Goal: Obtain resource: Download file/media

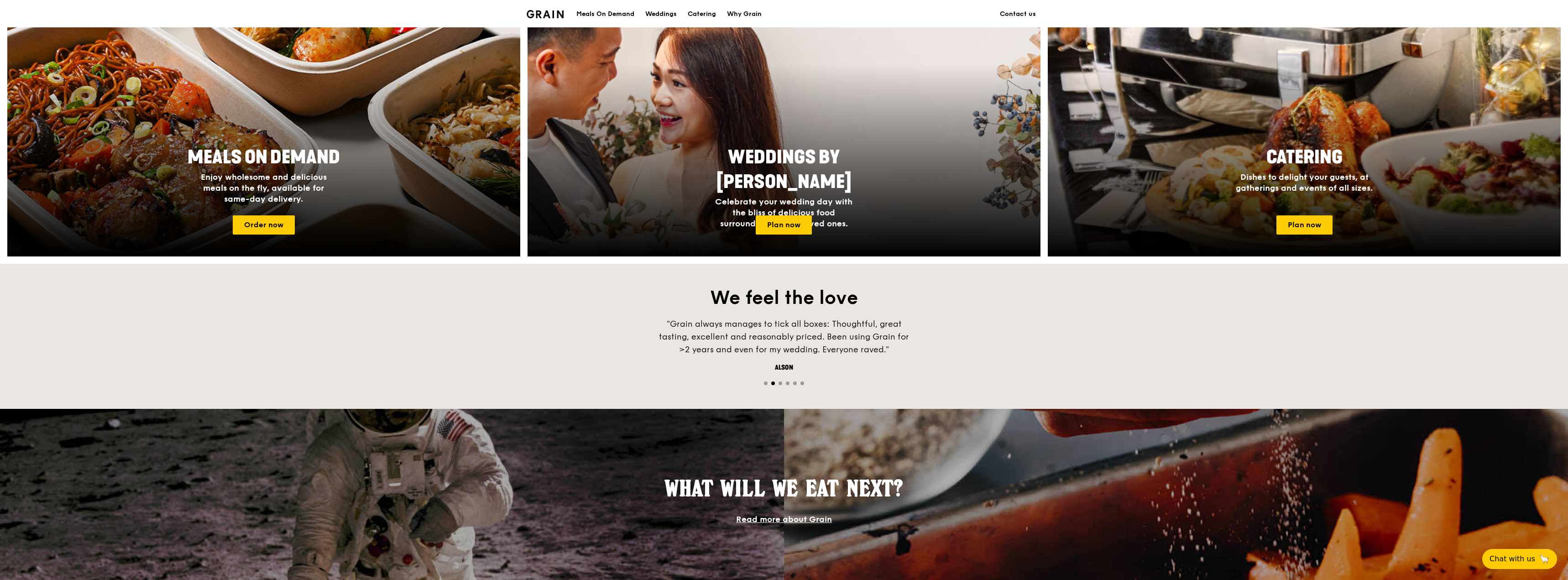
scroll to position [365, 0]
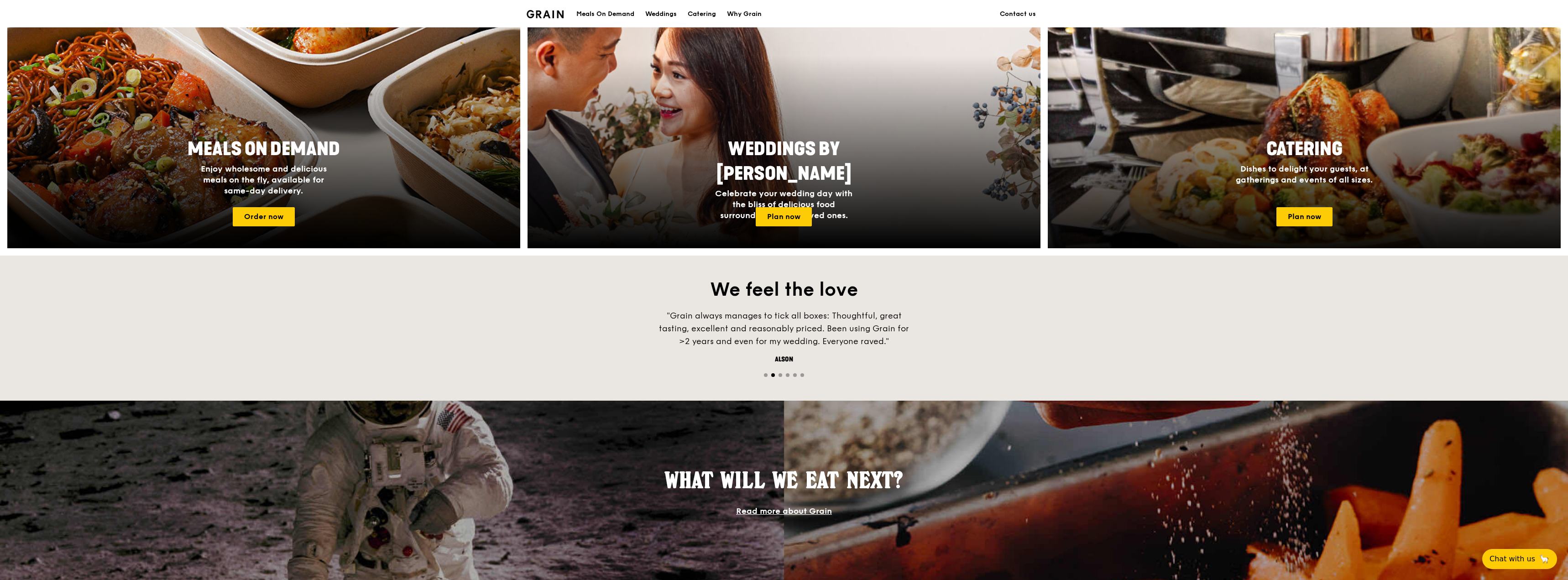
click at [1311, 156] on span "Catering" at bounding box center [1304, 149] width 76 height 22
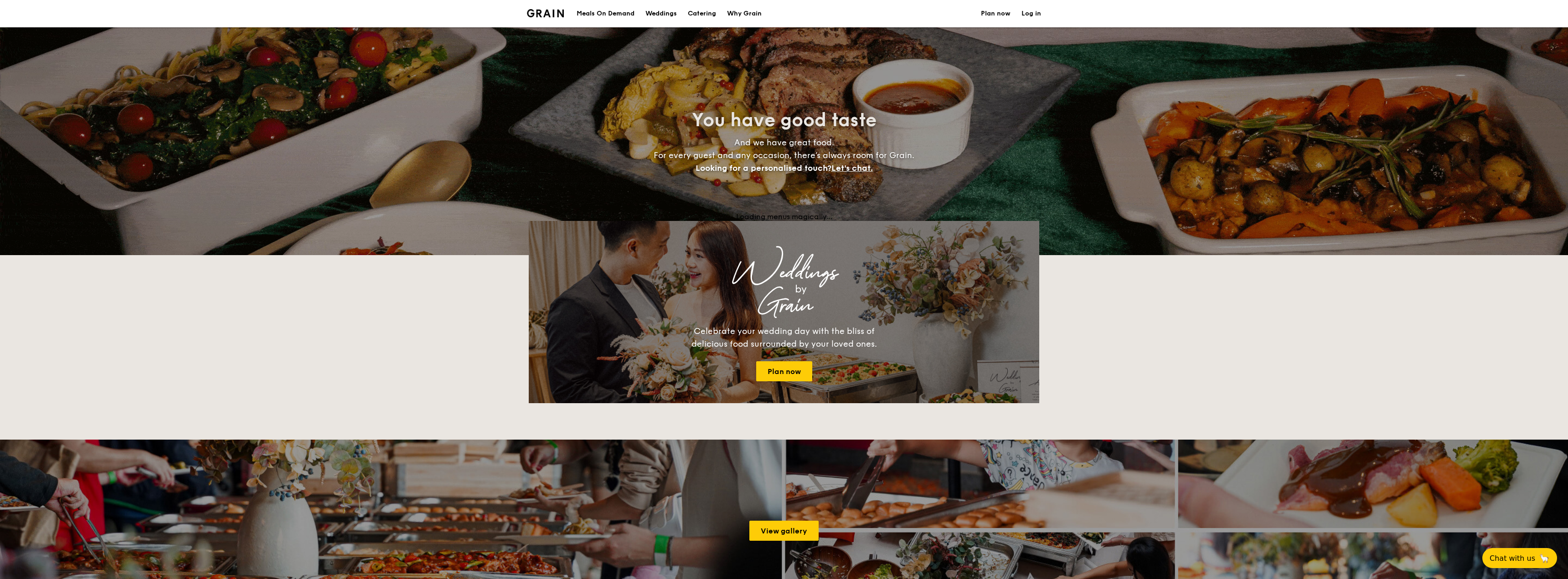
select select
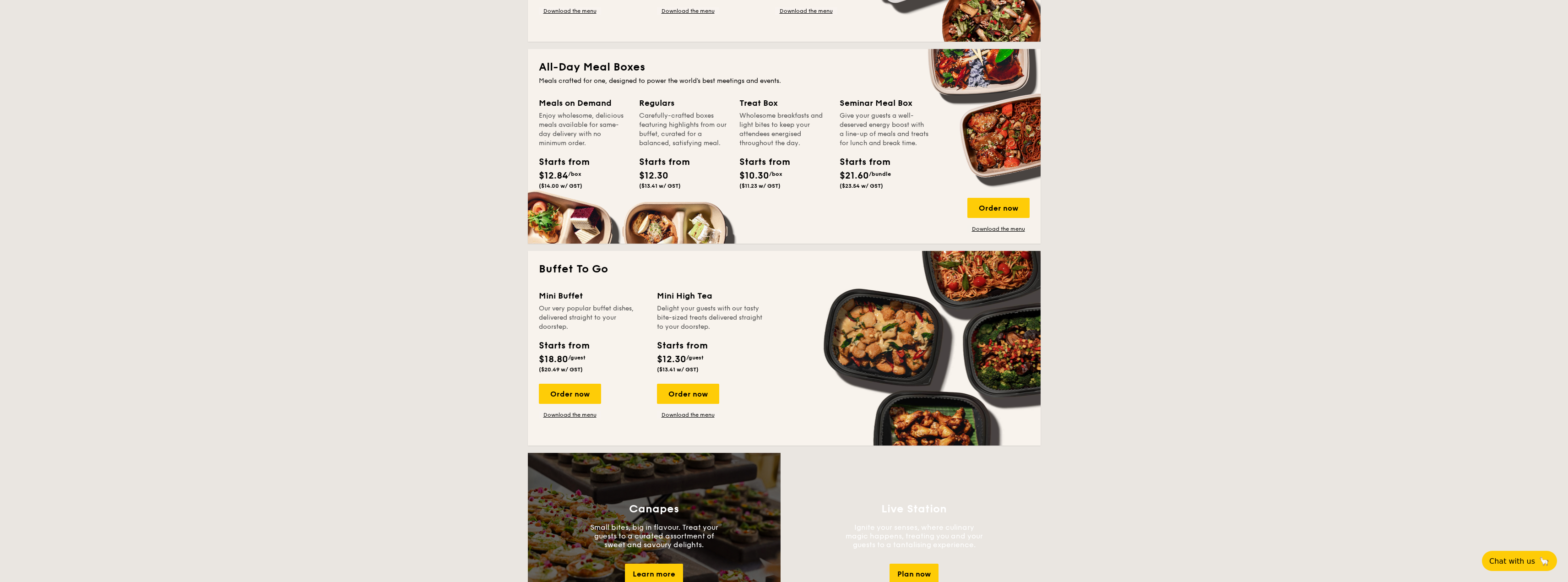
scroll to position [274, 0]
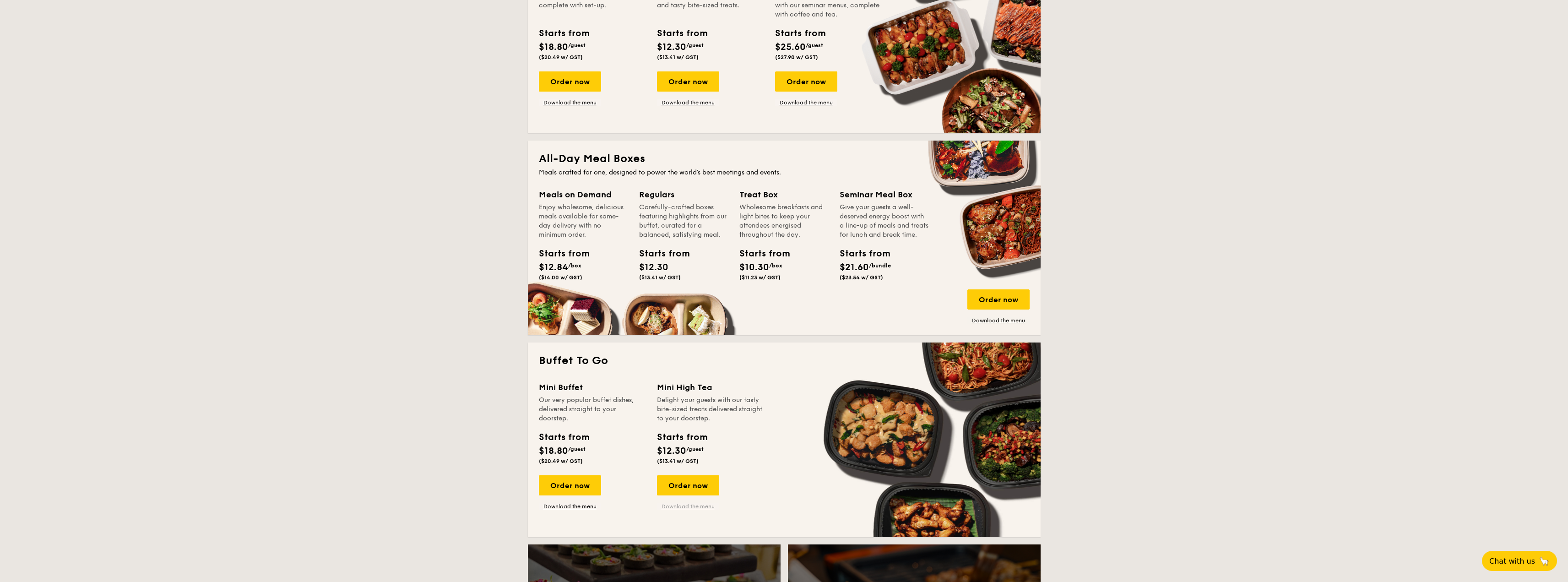
click at [706, 507] on link "Download the menu" at bounding box center [688, 506] width 62 height 7
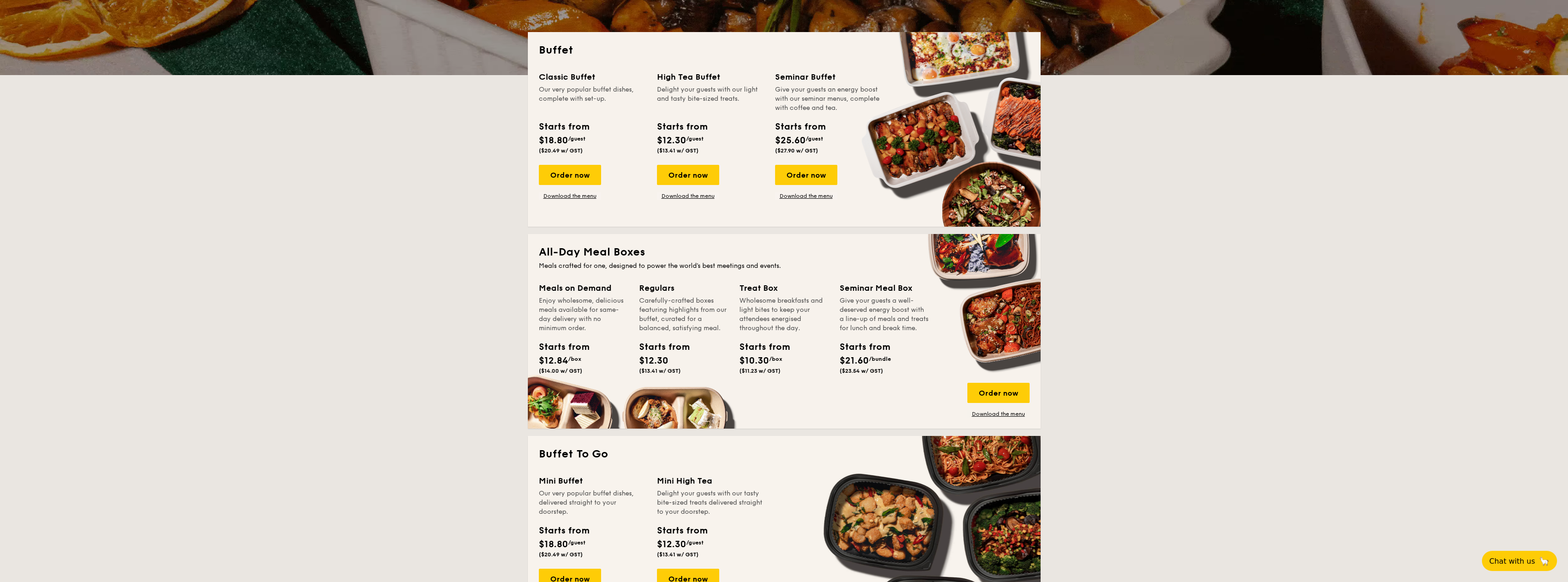
scroll to position [46, 0]
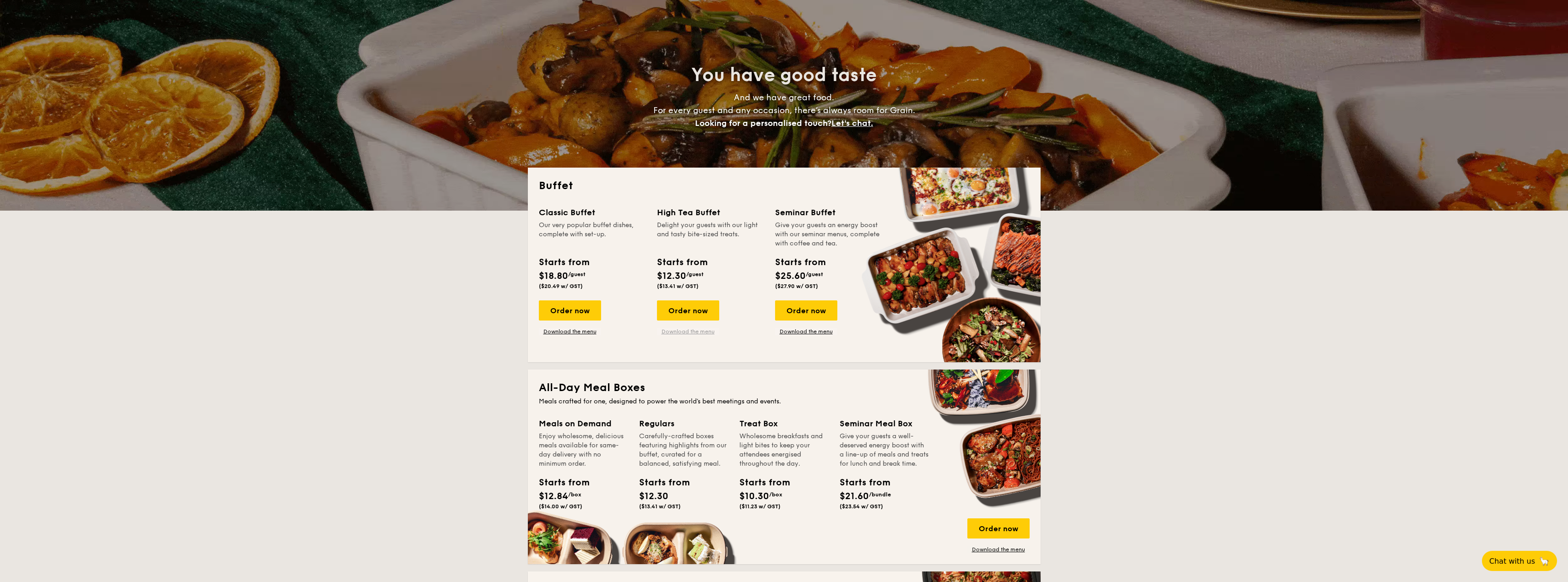
click at [682, 330] on link "Download the menu" at bounding box center [688, 331] width 62 height 7
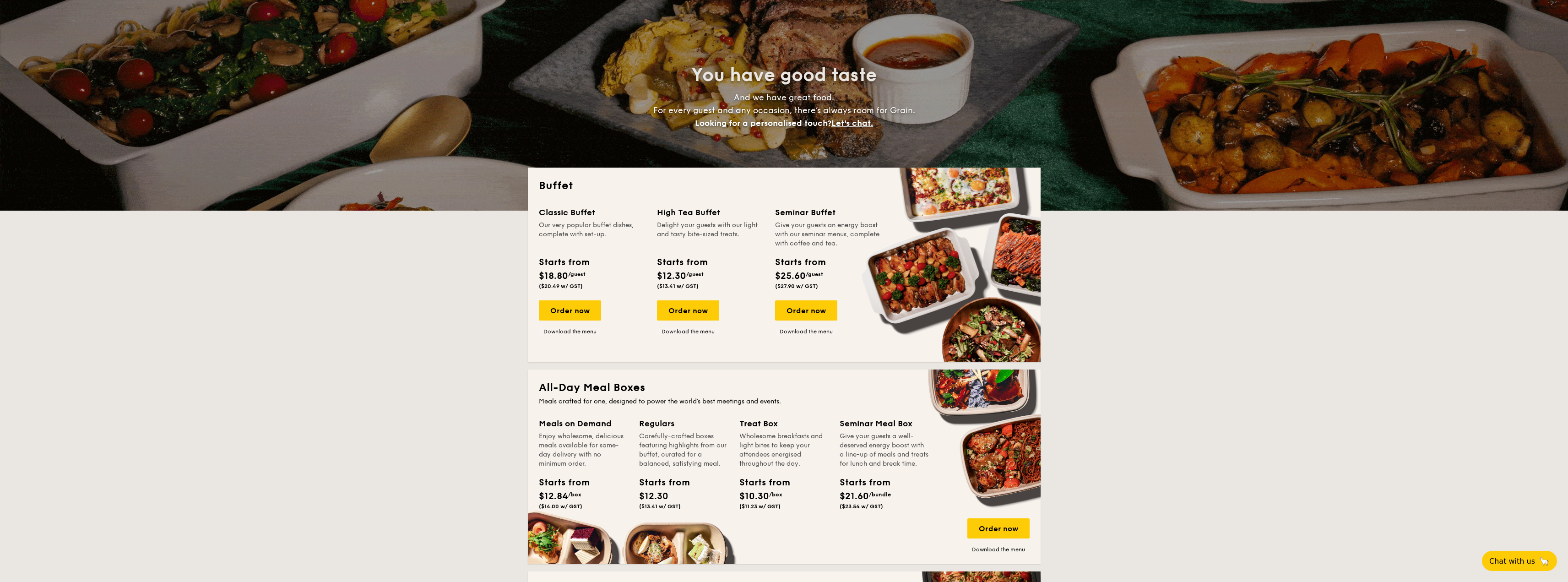
scroll to position [321, 0]
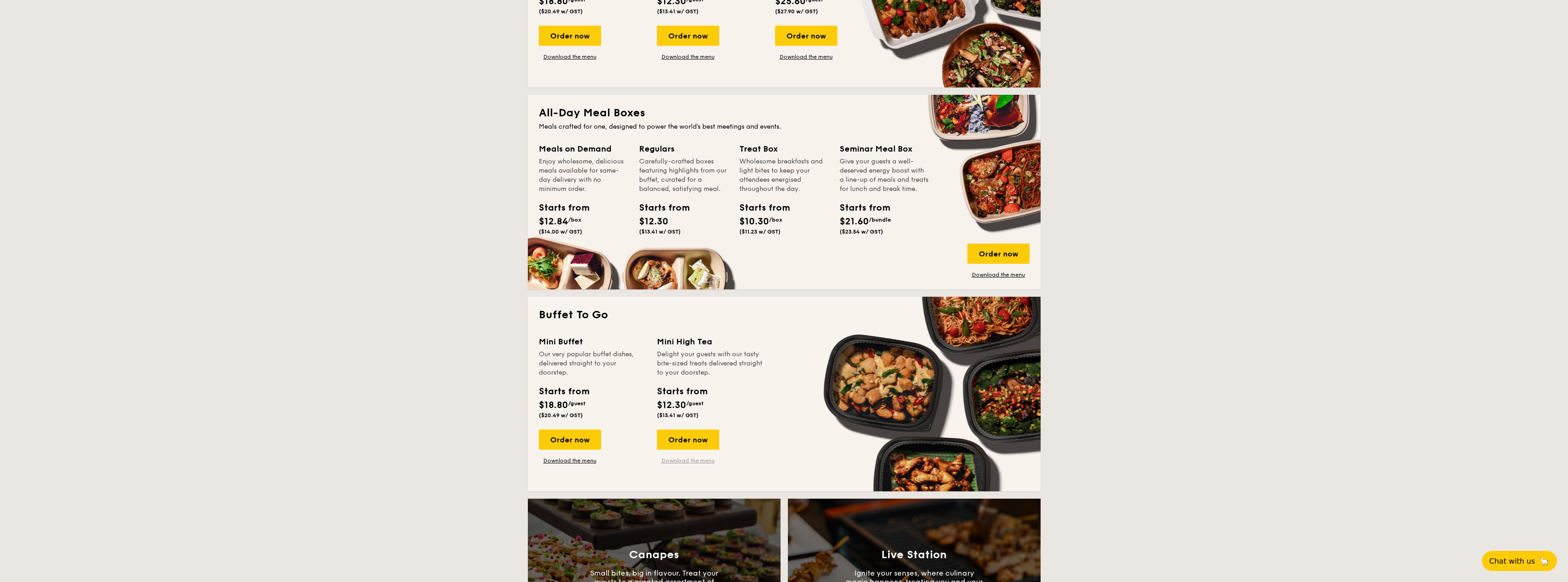
click at [684, 461] on link "Download the menu" at bounding box center [688, 460] width 62 height 7
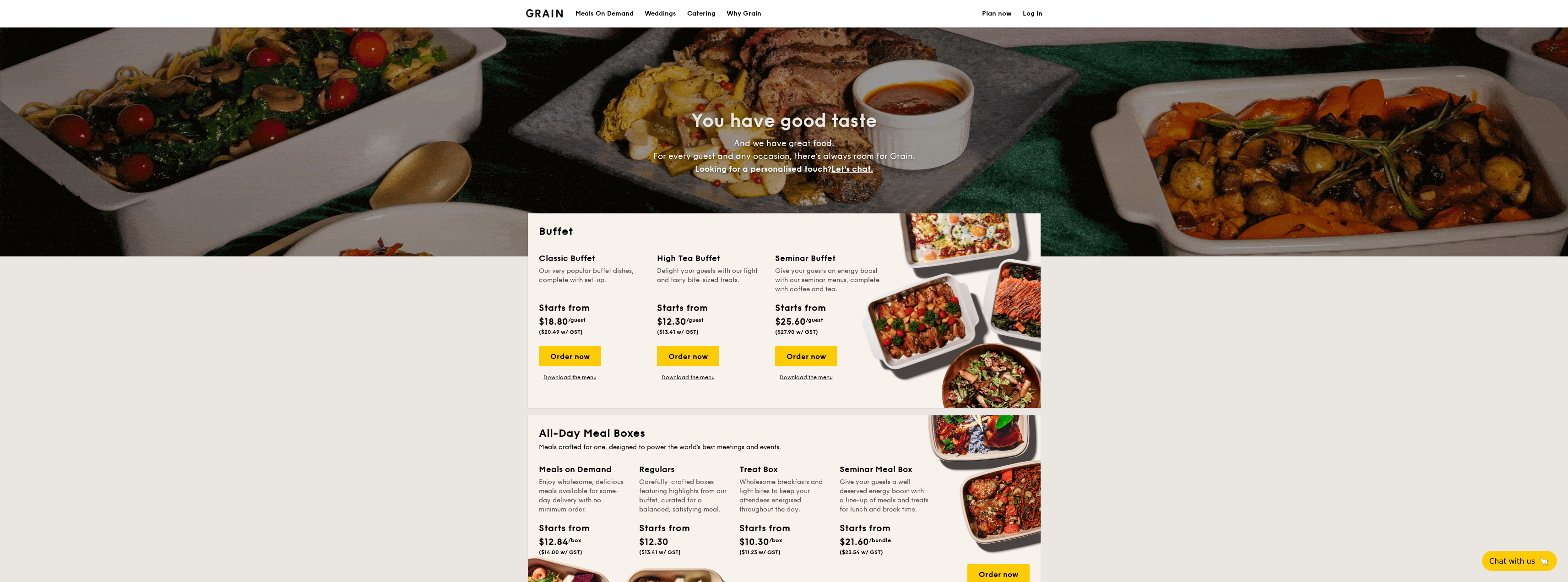
select select
